Goal: Information Seeking & Learning: Learn about a topic

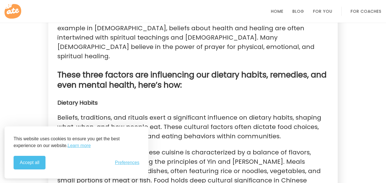
scroll to position [735, 0]
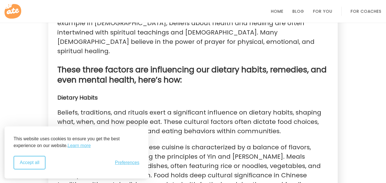
click at [40, 162] on button "Accept all" at bounding box center [30, 163] width 32 height 14
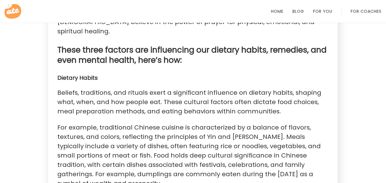
scroll to position [756, 0]
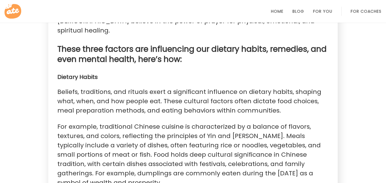
click at [128, 126] on p "For example, traditional Chinese cuisine is characterized by a balance of flavo…" at bounding box center [192, 154] width 271 height 65
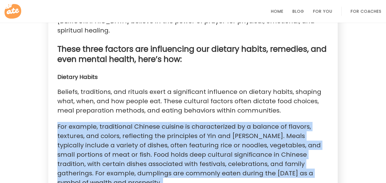
click at [128, 126] on p "For example, traditional Chinese cuisine is characterized by a balance of flavo…" at bounding box center [192, 154] width 271 height 65
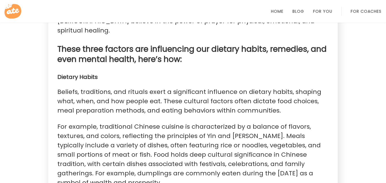
click at [128, 126] on p "For example, traditional Chinese cuisine is characterized by a balance of flavo…" at bounding box center [192, 154] width 271 height 65
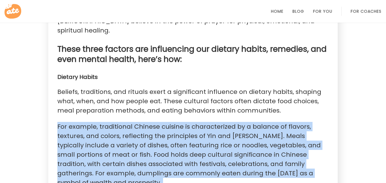
click at [128, 126] on p "For example, traditional Chinese cuisine is characterized by a balance of flavo…" at bounding box center [192, 154] width 271 height 65
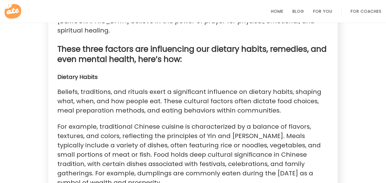
click at [141, 122] on p "For example, traditional Chinese cuisine is characterized by a balance of flavo…" at bounding box center [192, 154] width 271 height 65
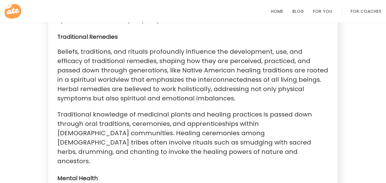
scroll to position [919, 0]
